Goal: Task Accomplishment & Management: Complete application form

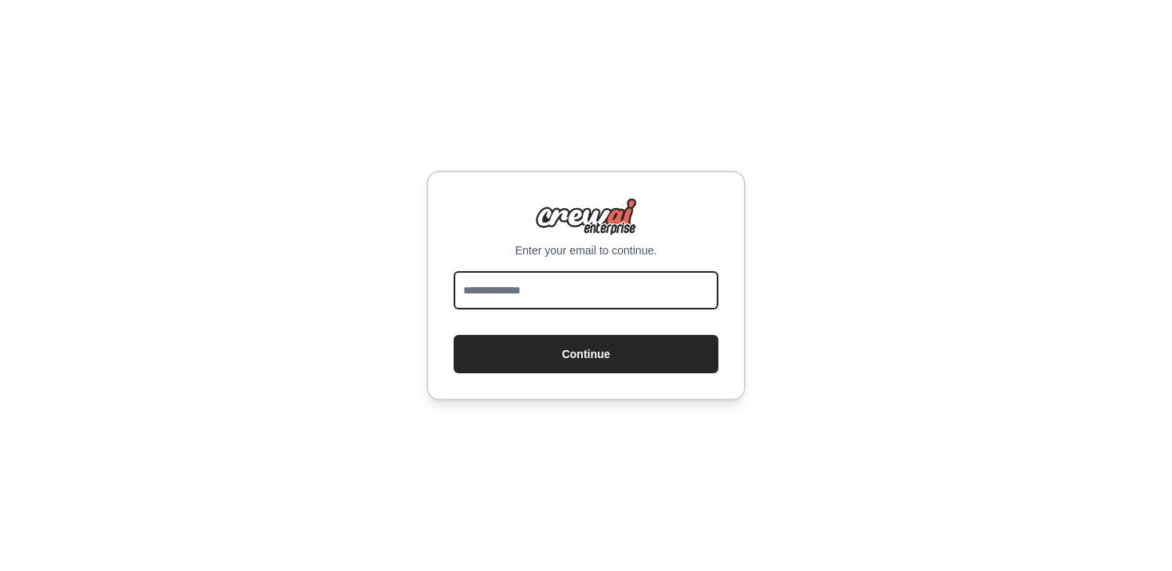
click at [550, 290] on input "email" at bounding box center [586, 290] width 265 height 38
type input "**********"
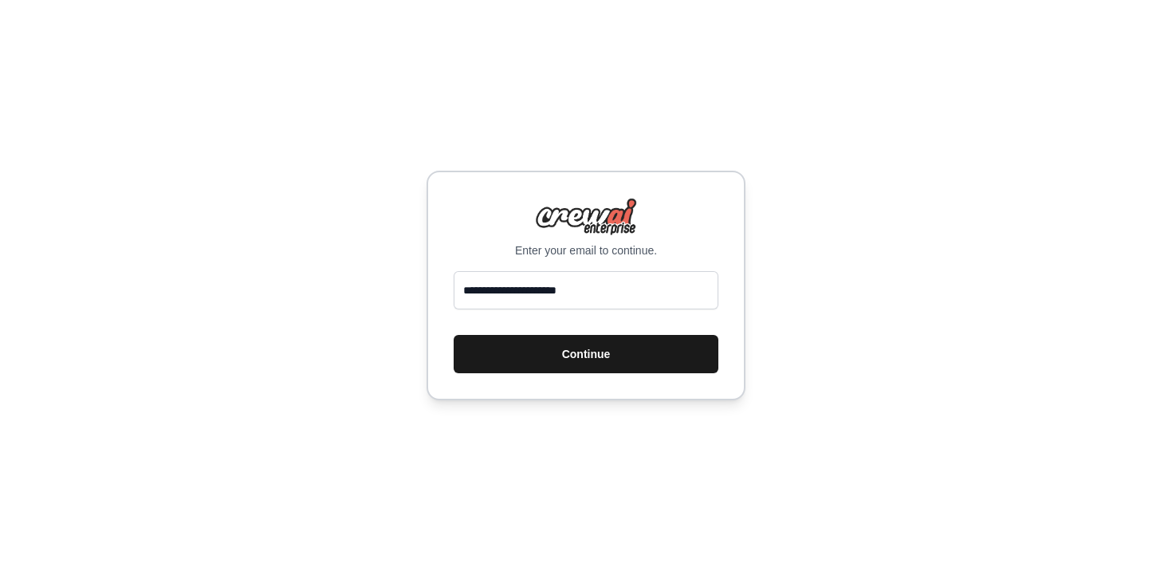
click at [530, 357] on button "Continue" at bounding box center [586, 354] width 265 height 38
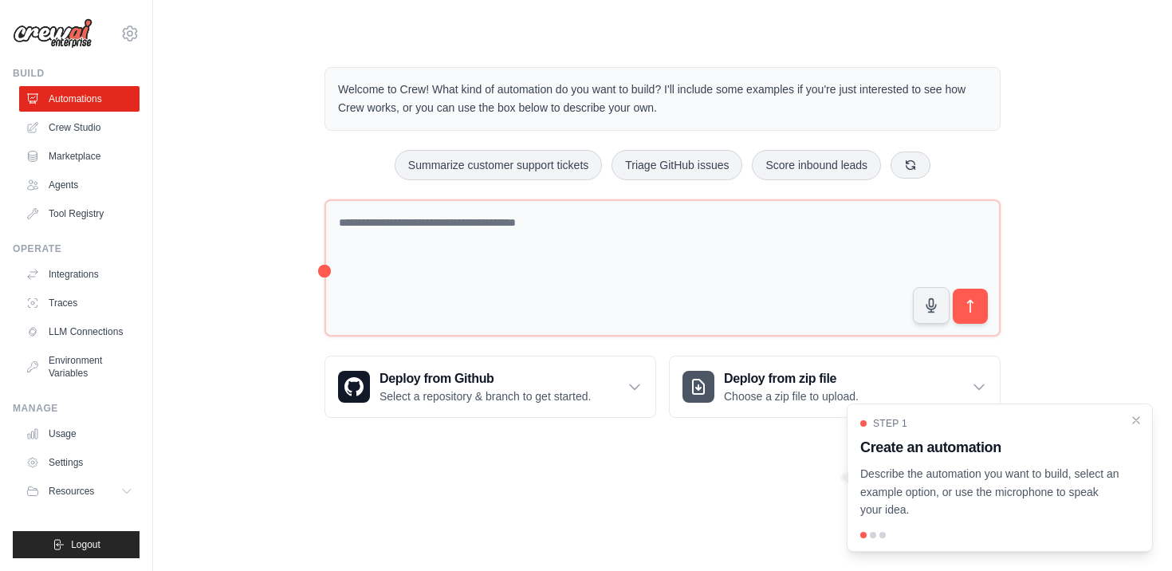
click at [254, 221] on div "Welcome to Crew! What kind of automation do you want to build? I'll include som…" at bounding box center [663, 242] width 968 height 402
